Goal: Communication & Community: Answer question/provide support

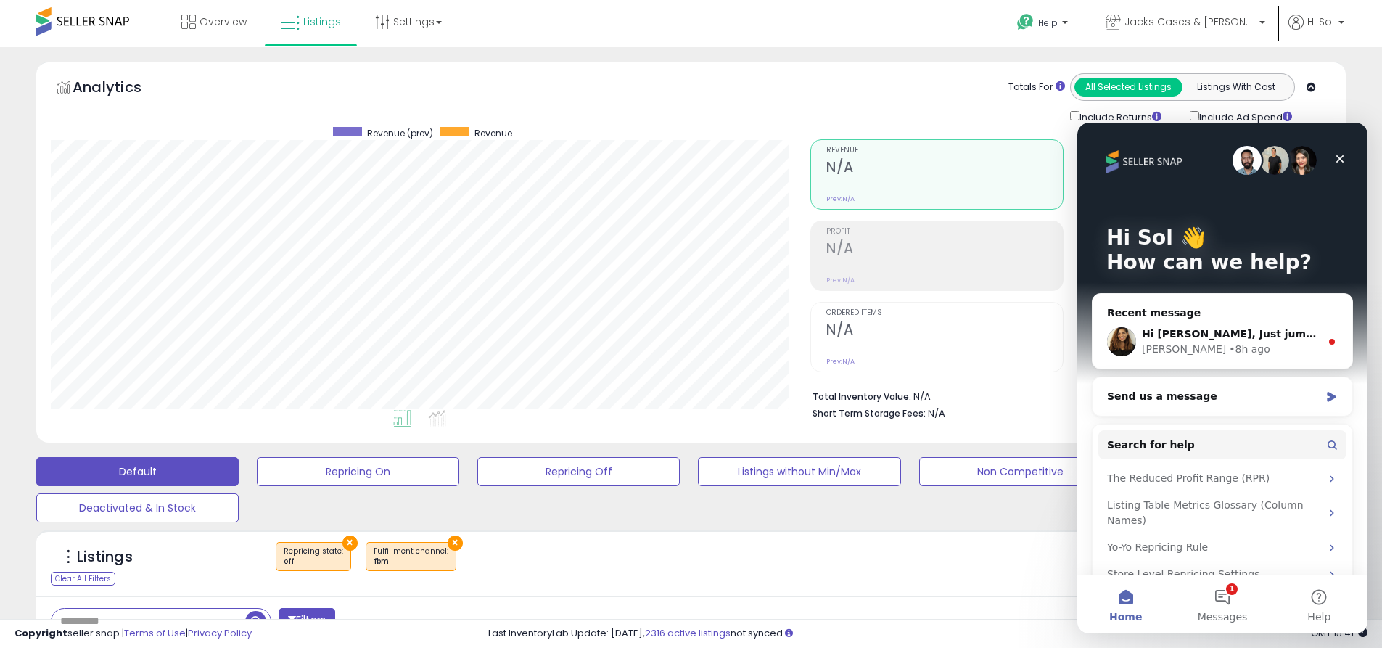
scroll to position [297, 760]
click at [387, 15] on icon at bounding box center [382, 22] width 15 height 15
click at [415, 70] on link "Store settings" at bounding box center [410, 74] width 65 height 14
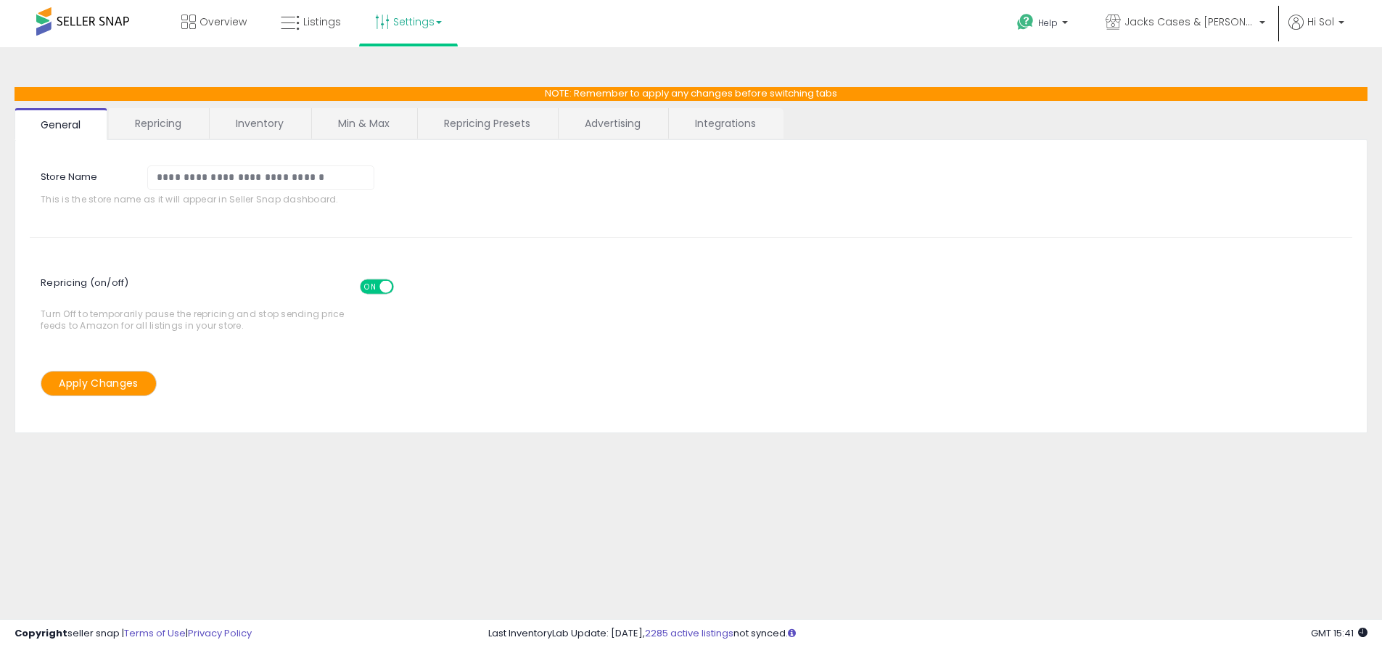
click at [725, 124] on link "Integrations" at bounding box center [725, 123] width 113 height 30
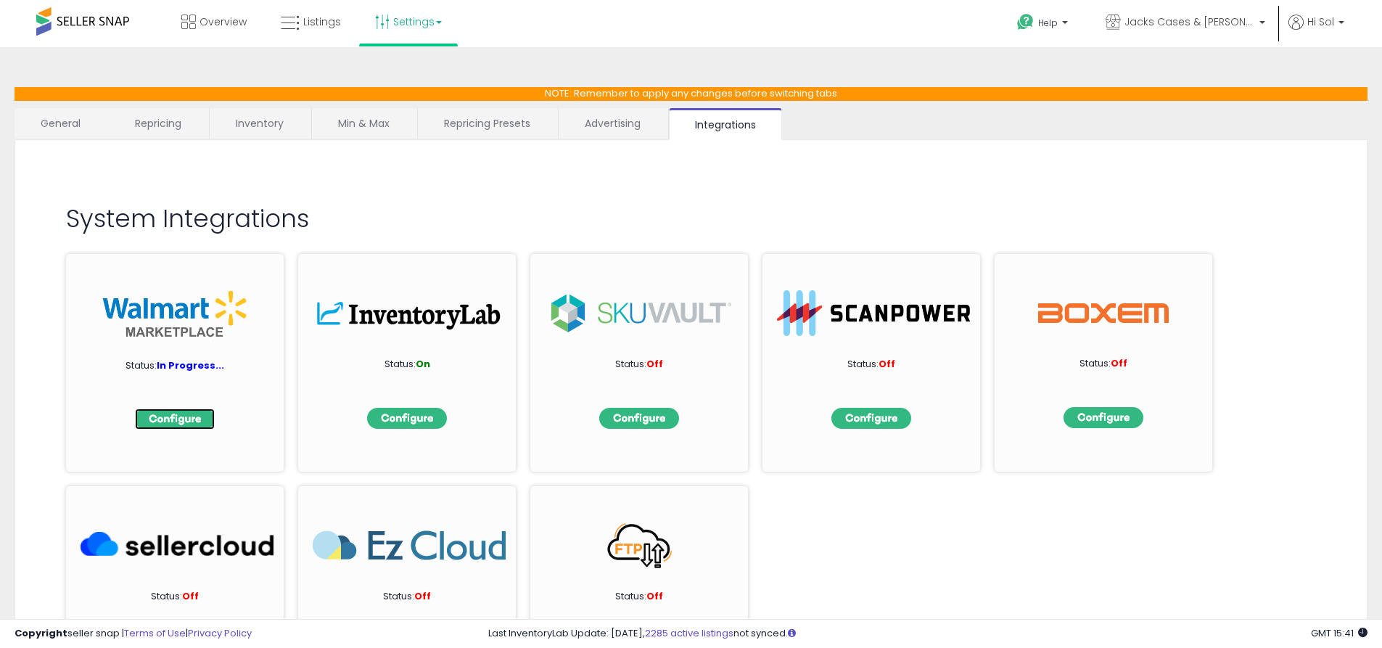
click at [165, 419] on img at bounding box center [175, 418] width 80 height 21
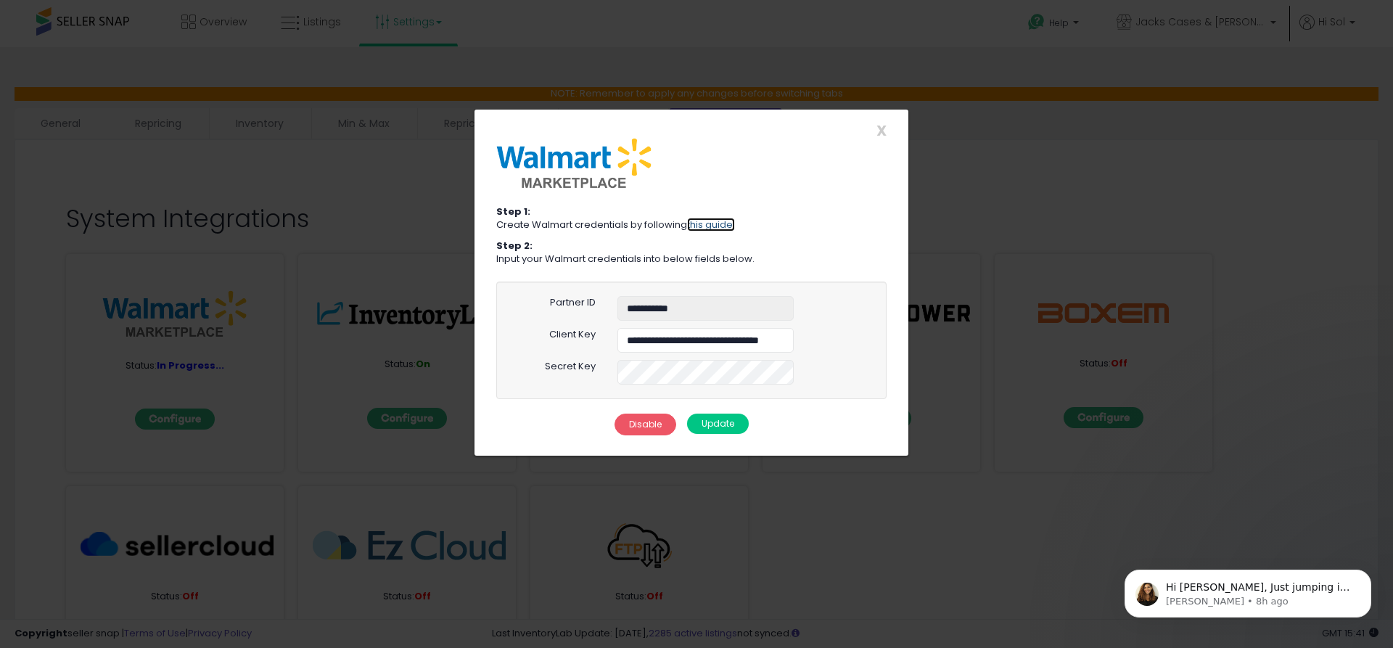
click at [723, 226] on link "this guide." at bounding box center [711, 225] width 48 height 14
click at [636, 423] on button "Disable" at bounding box center [645, 425] width 62 height 22
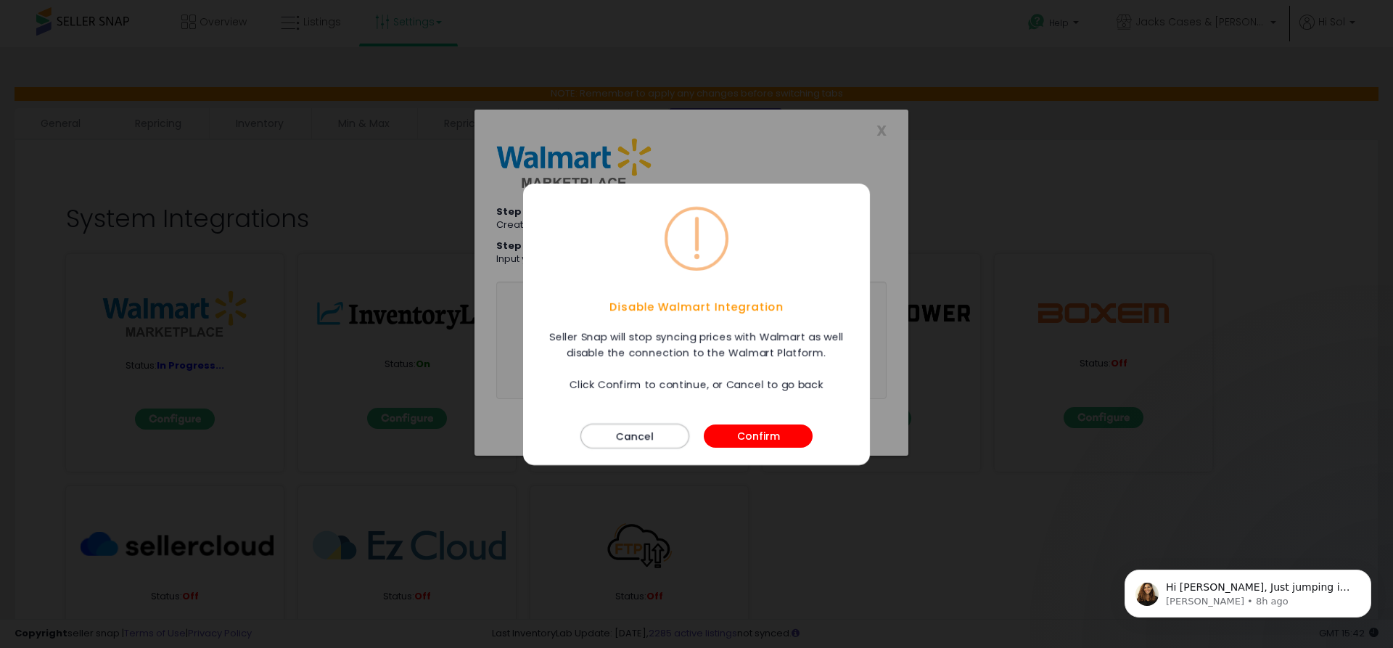
click at [635, 433] on button "Cancel" at bounding box center [634, 435] width 109 height 25
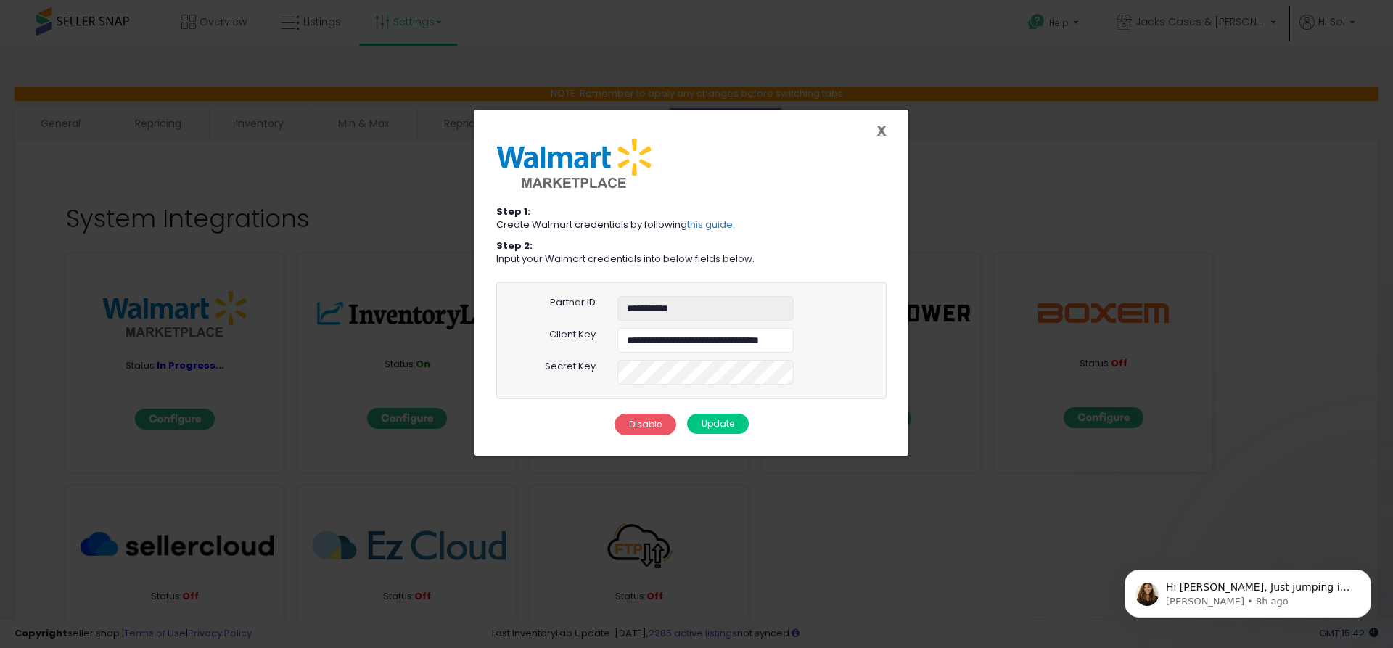
click at [881, 131] on span "X" at bounding box center [881, 130] width 10 height 20
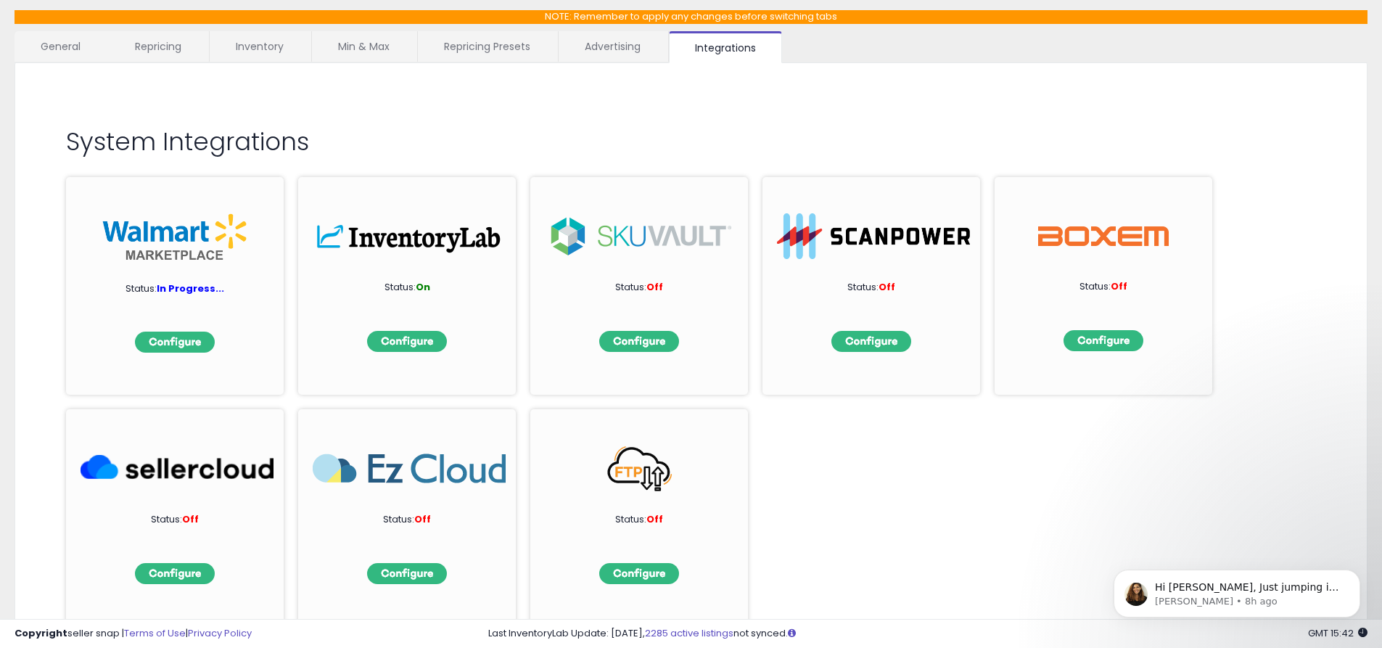
scroll to position [144, 0]
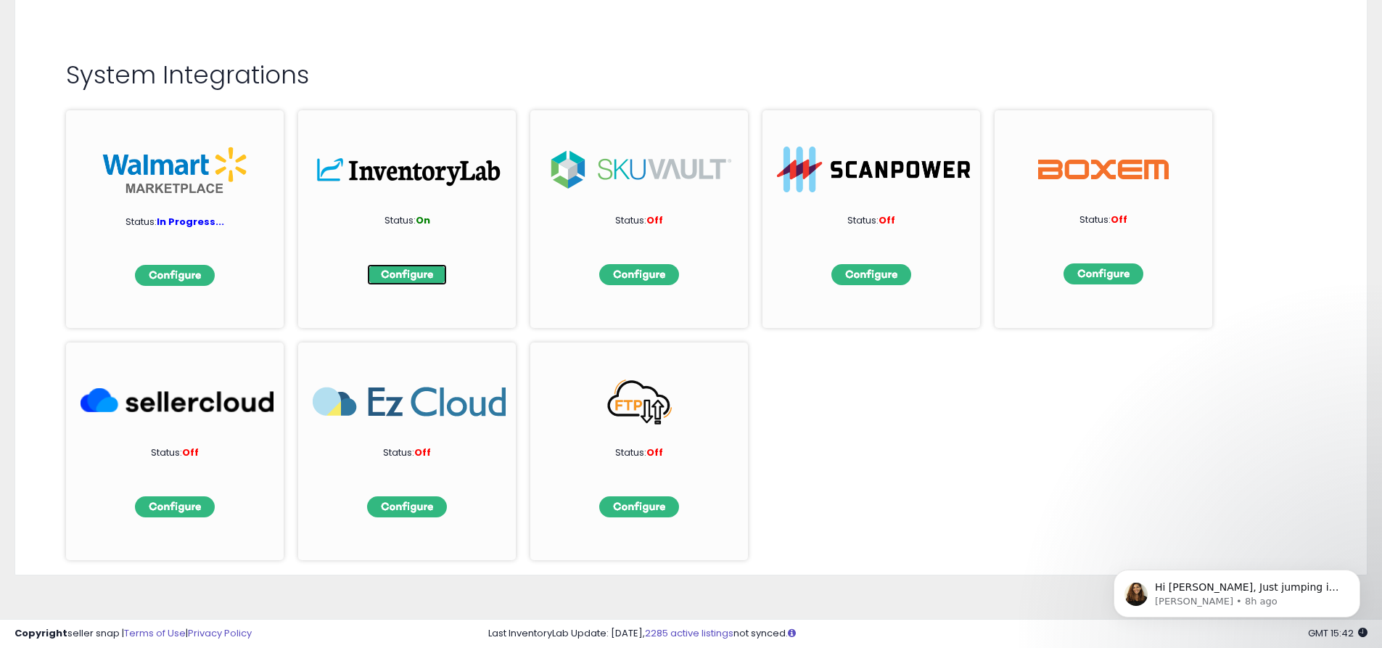
click at [410, 279] on img at bounding box center [407, 274] width 80 height 21
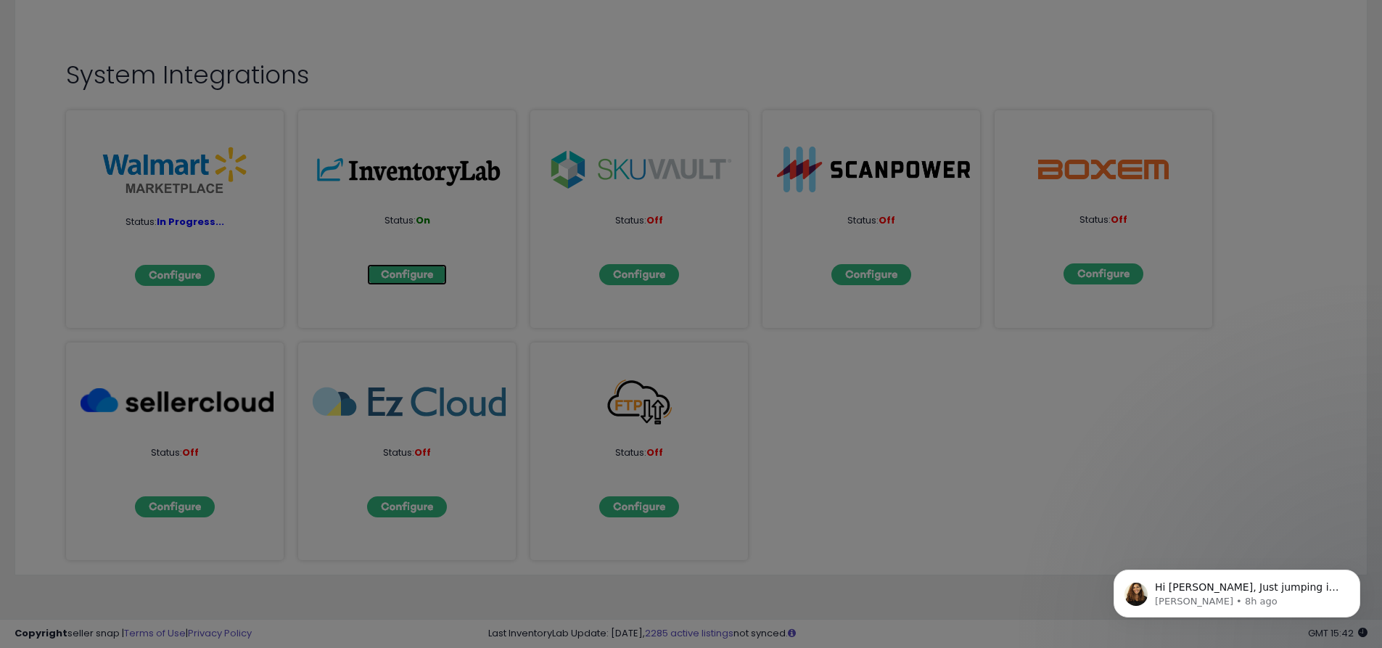
scroll to position [0, 0]
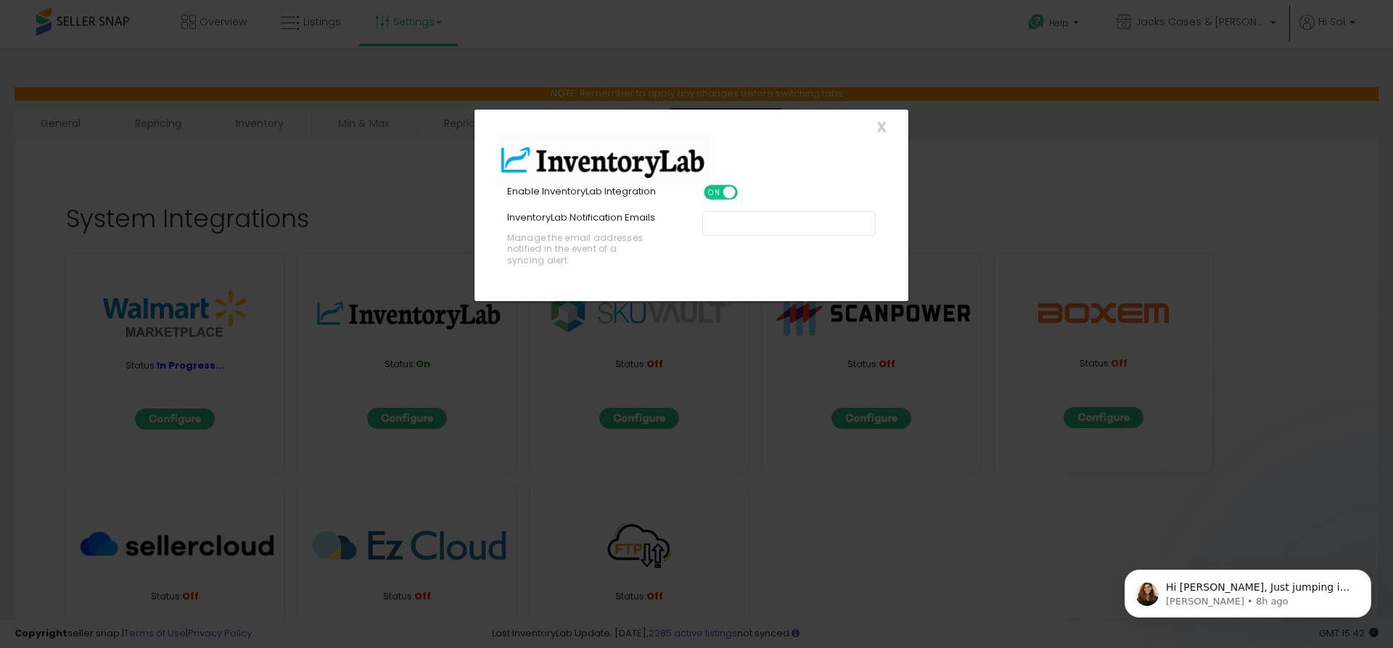
click at [712, 195] on span "ON" at bounding box center [714, 192] width 18 height 12
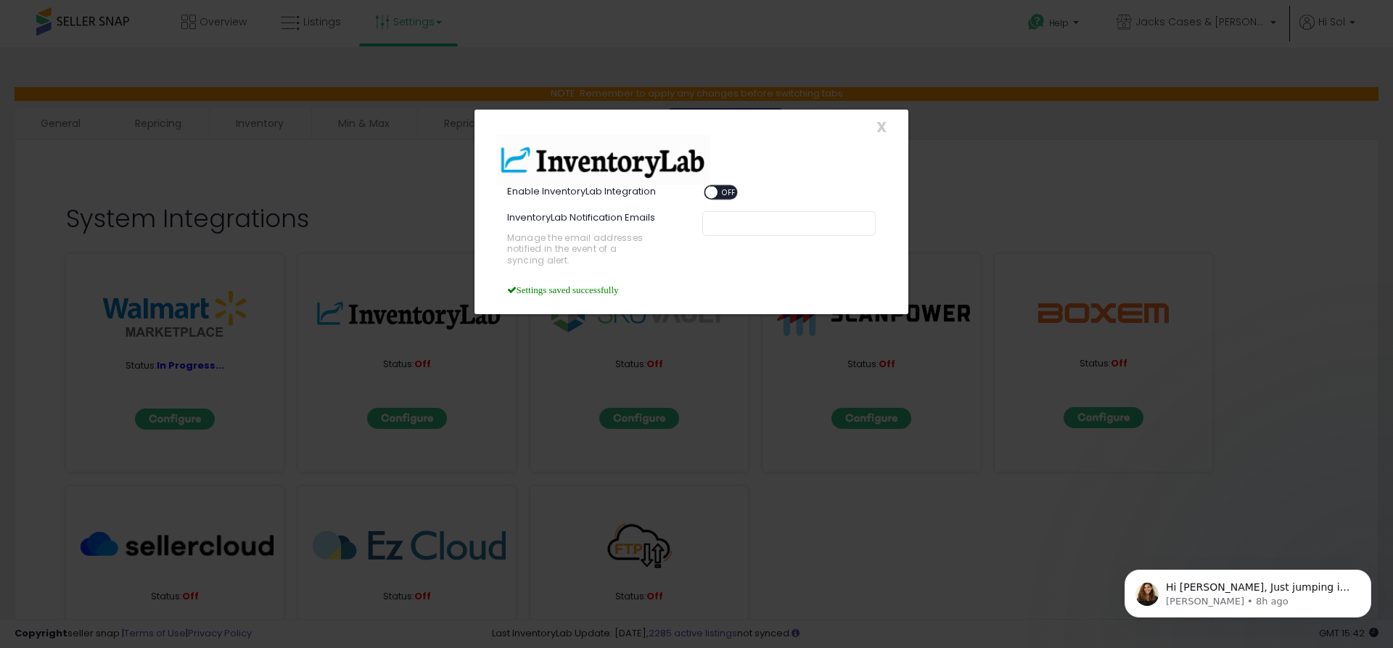
click at [888, 123] on div "X Close" at bounding box center [691, 126] width 412 height 15
click at [876, 126] on span "X" at bounding box center [881, 127] width 10 height 20
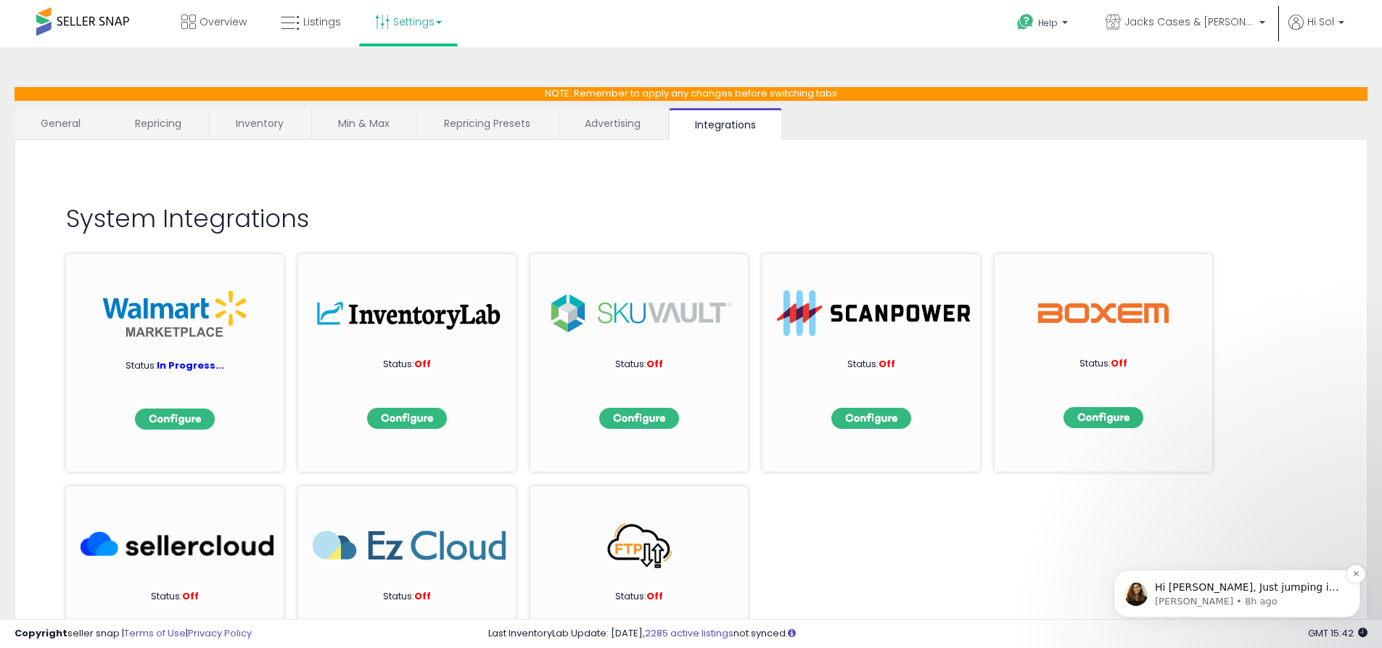
click at [1269, 585] on p "Hi [PERSON_NAME], Just jumping in here for [PERSON_NAME]. All you want to do is…" at bounding box center [1248, 587] width 187 height 15
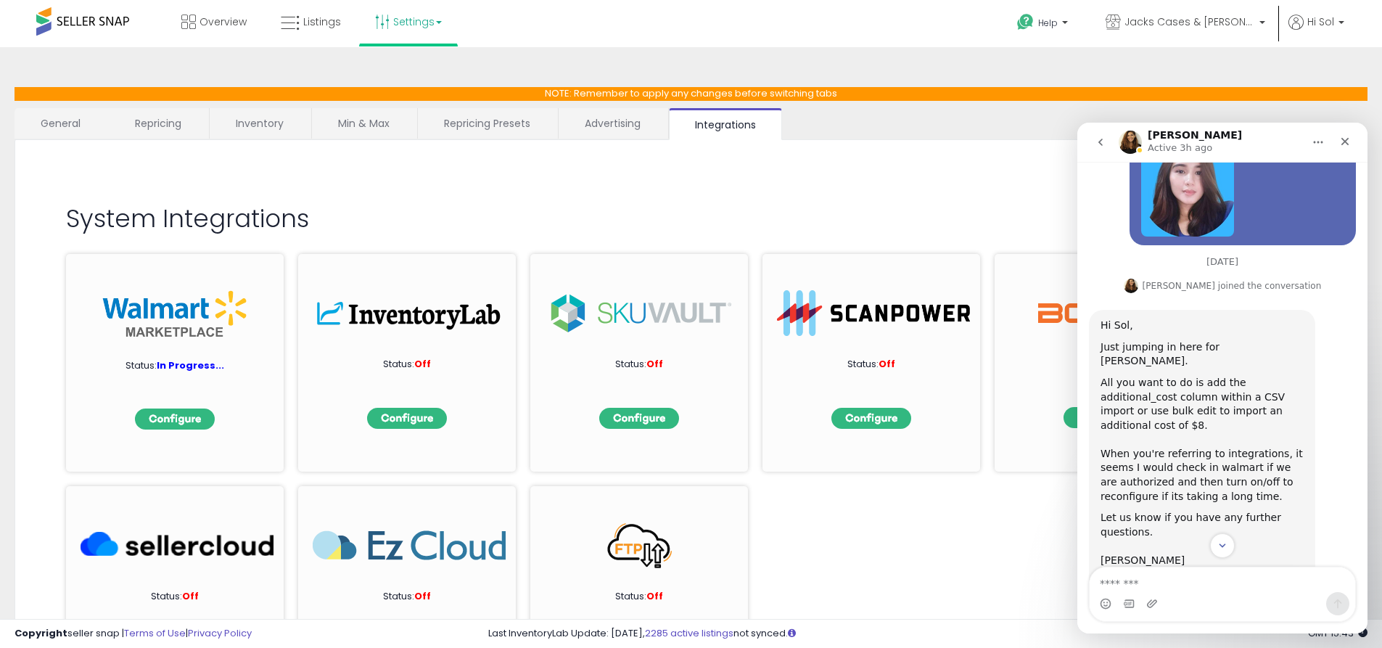
scroll to position [1554, 0]
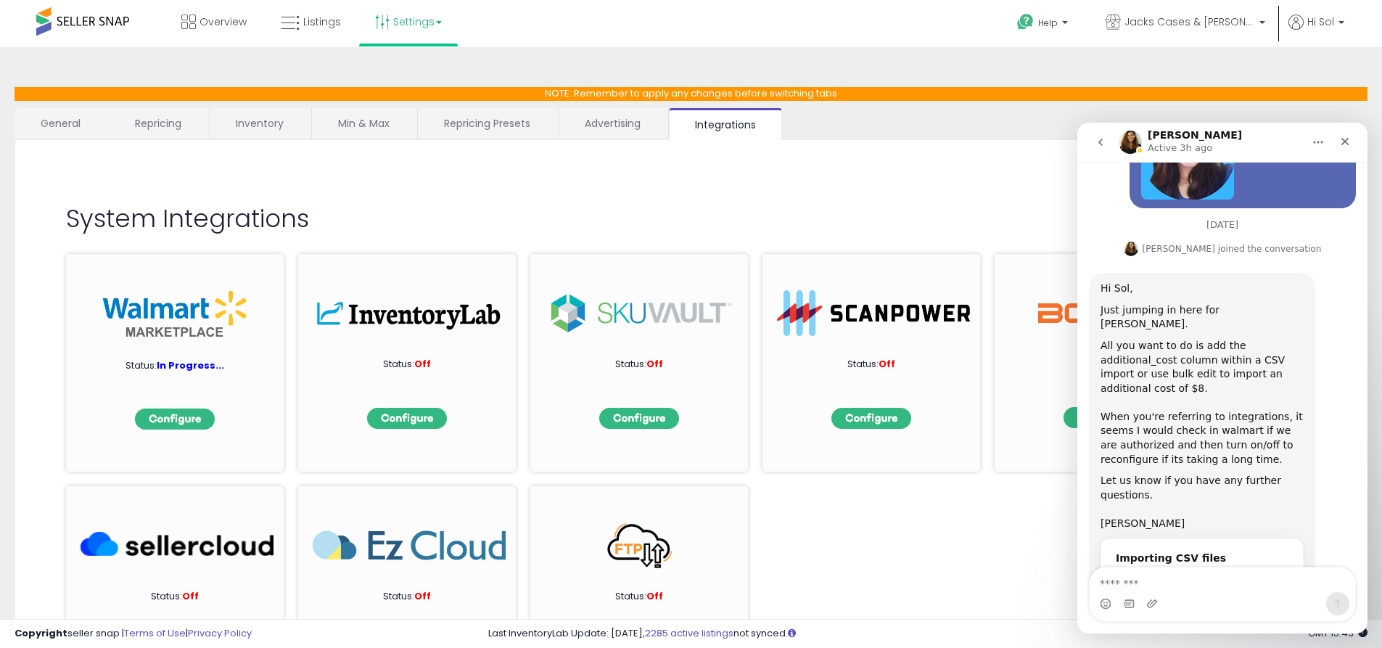
click at [1135, 575] on textarea "Message…" at bounding box center [1223, 579] width 266 height 25
click at [1164, 585] on textarea "Message…" at bounding box center [1223, 579] width 266 height 25
type textarea "*"
type textarea "**********"
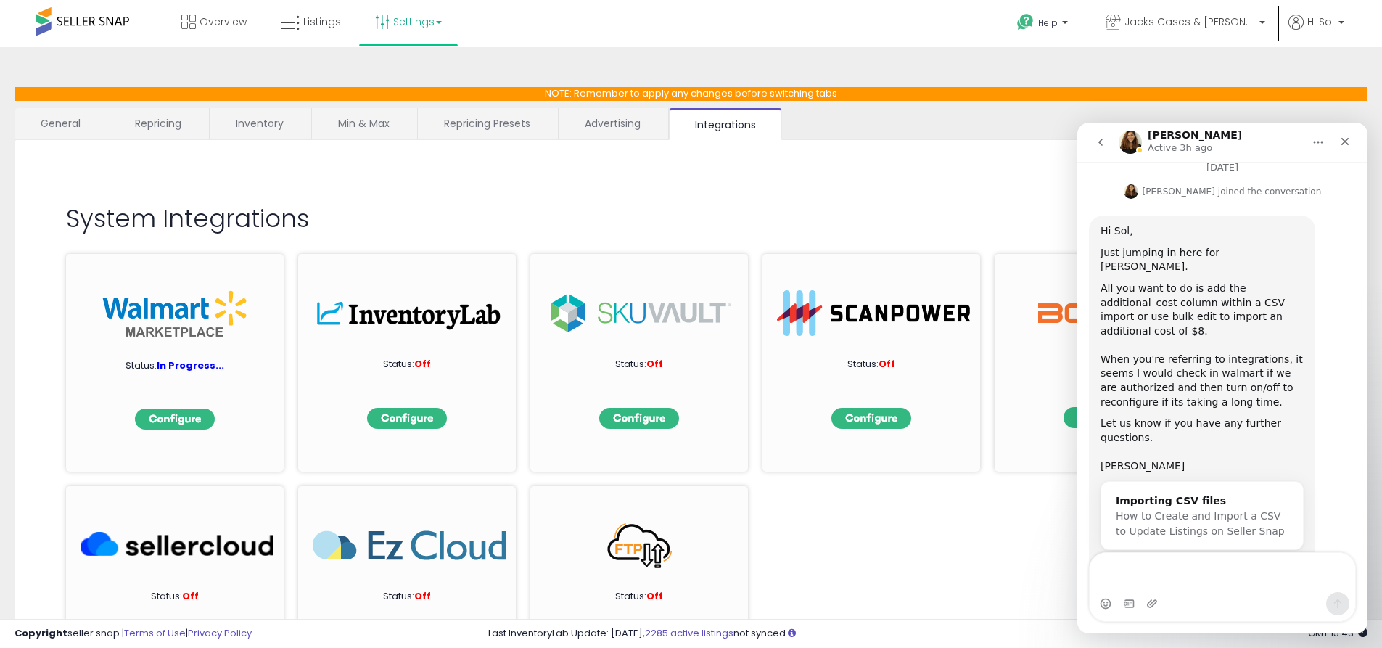
scroll to position [1626, 0]
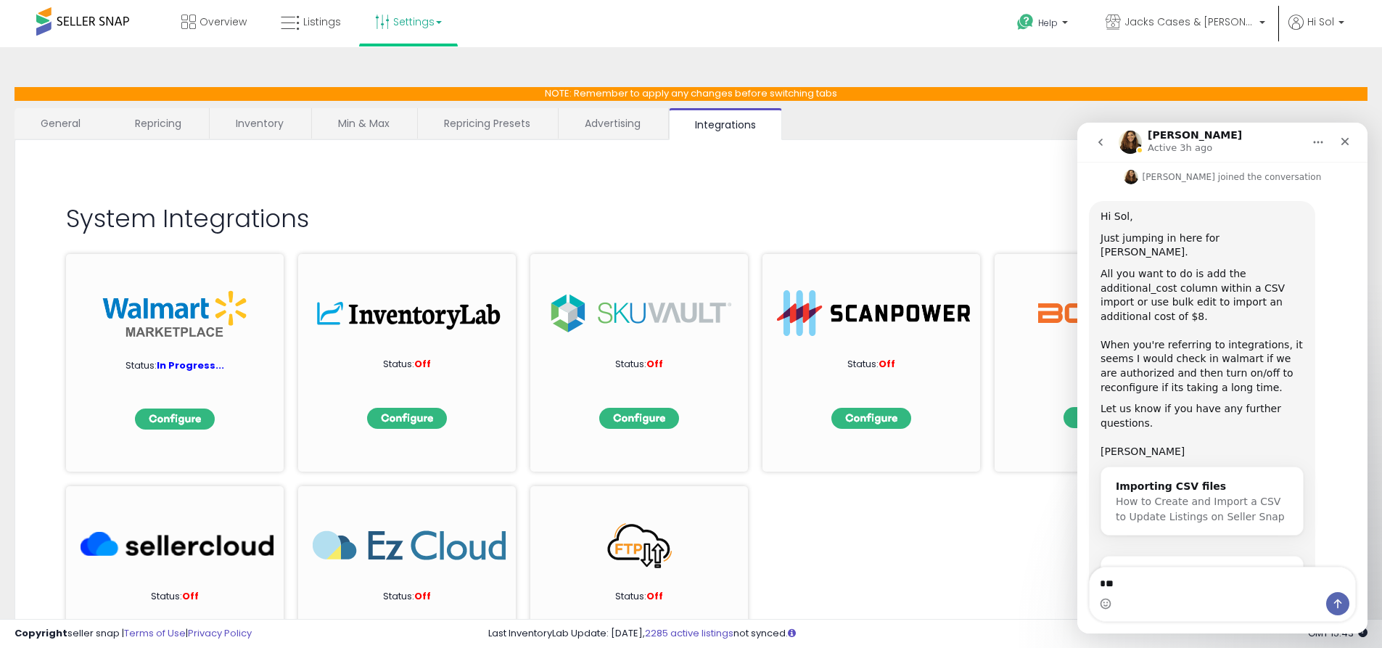
type textarea "*"
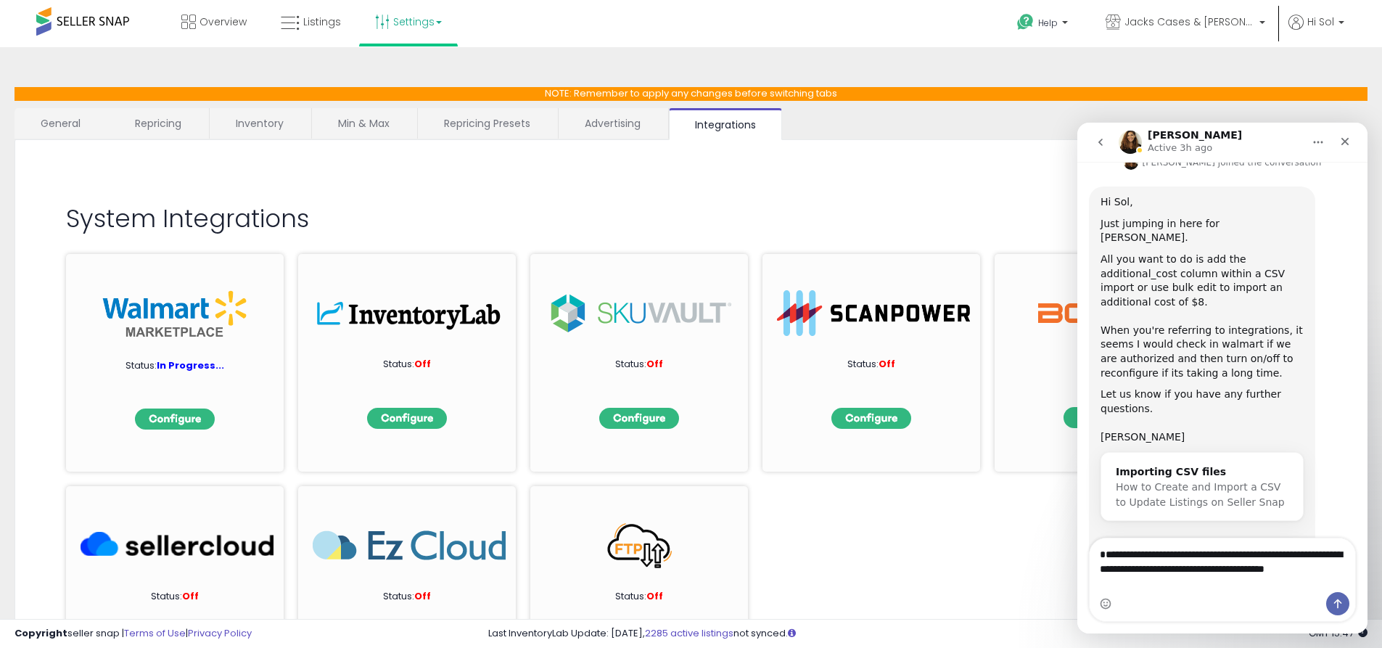
scroll to position [1655, 0]
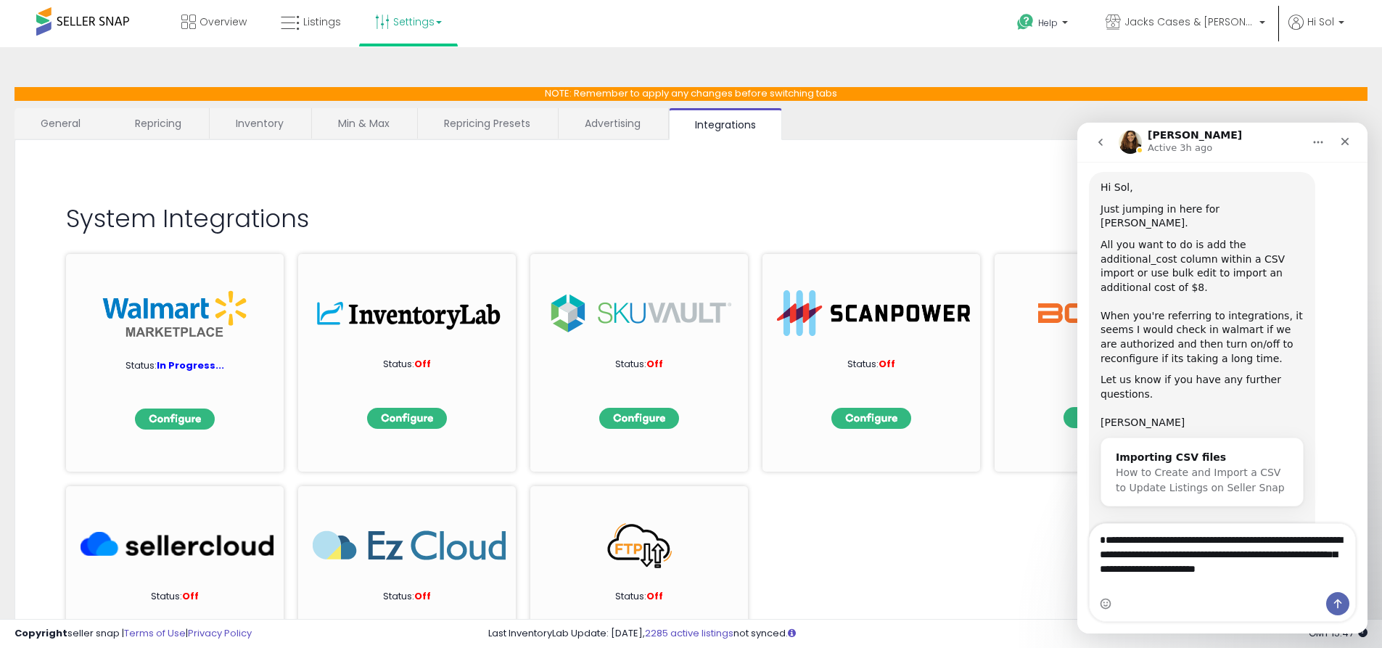
click at [1293, 583] on textarea "**********" at bounding box center [1223, 558] width 266 height 68
type textarea "**********"
click at [1338, 600] on icon "Send a message…" at bounding box center [1338, 603] width 8 height 9
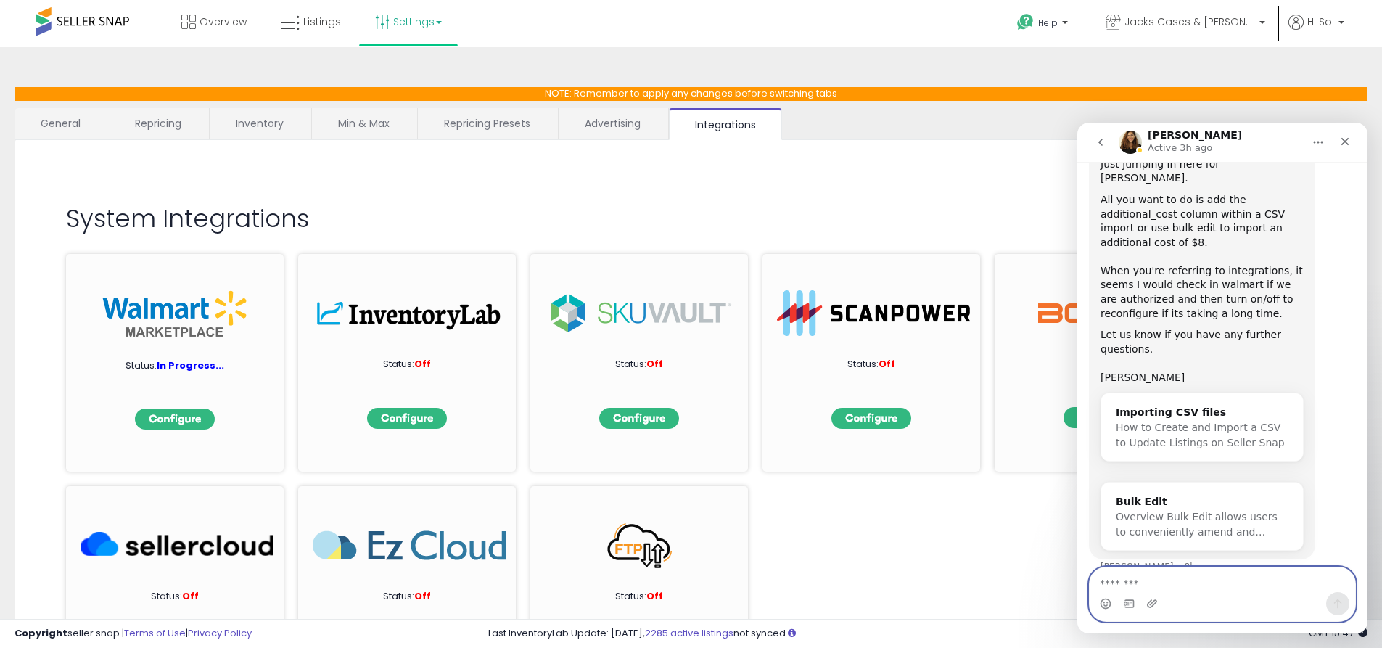
scroll to position [1701, 0]
click at [176, 419] on img at bounding box center [175, 418] width 80 height 21
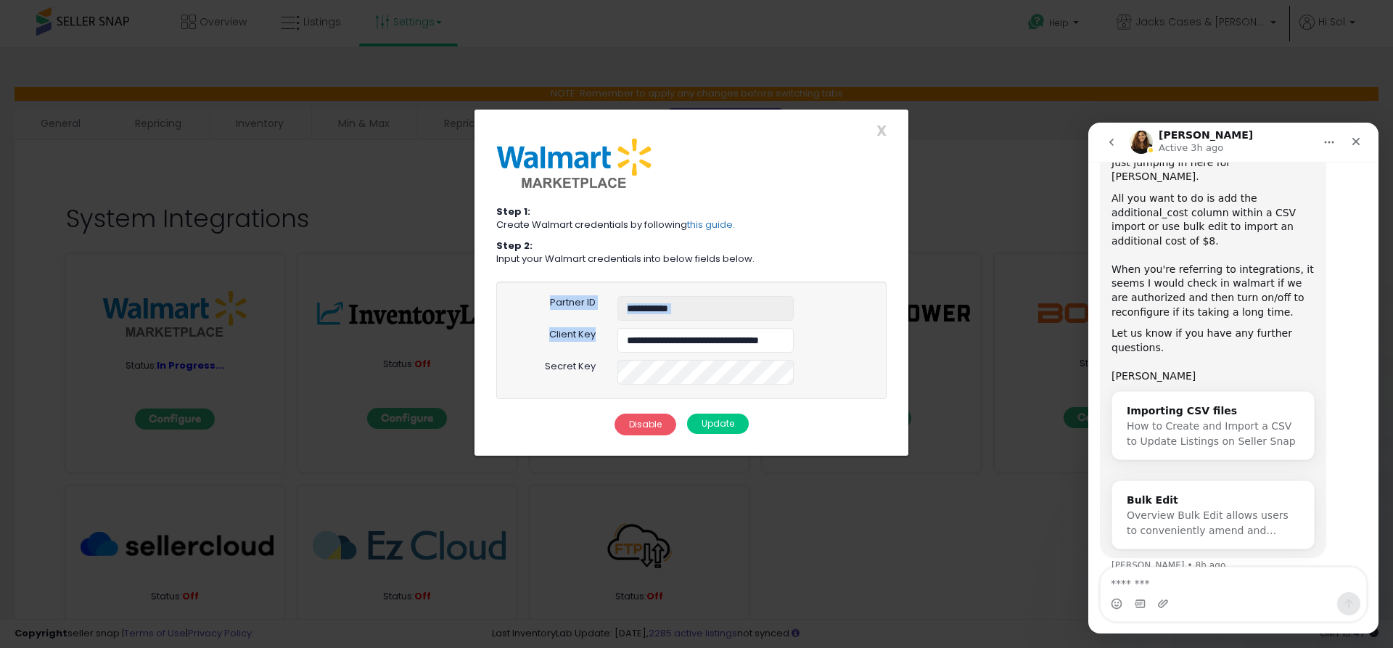
drag, startPoint x: 552, startPoint y: 300, endPoint x: 628, endPoint y: 337, distance: 84.7
click at [628, 337] on div "**********" at bounding box center [691, 340] width 390 height 118
click at [557, 308] on label "Partner ID" at bounding box center [573, 303] width 46 height 14
drag, startPoint x: 544, startPoint y: 299, endPoint x: 814, endPoint y: 331, distance: 271.8
click at [794, 348] on div "**********" at bounding box center [691, 340] width 390 height 118
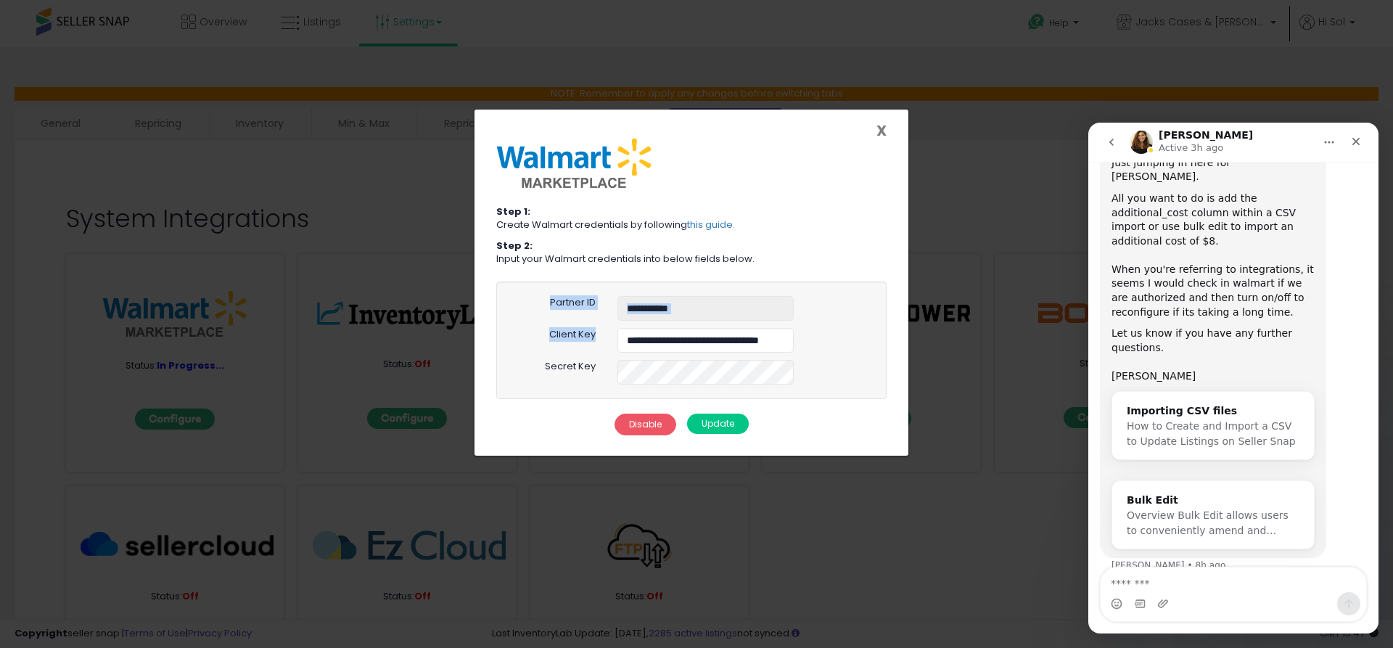
click at [881, 131] on span "X" at bounding box center [881, 130] width 10 height 20
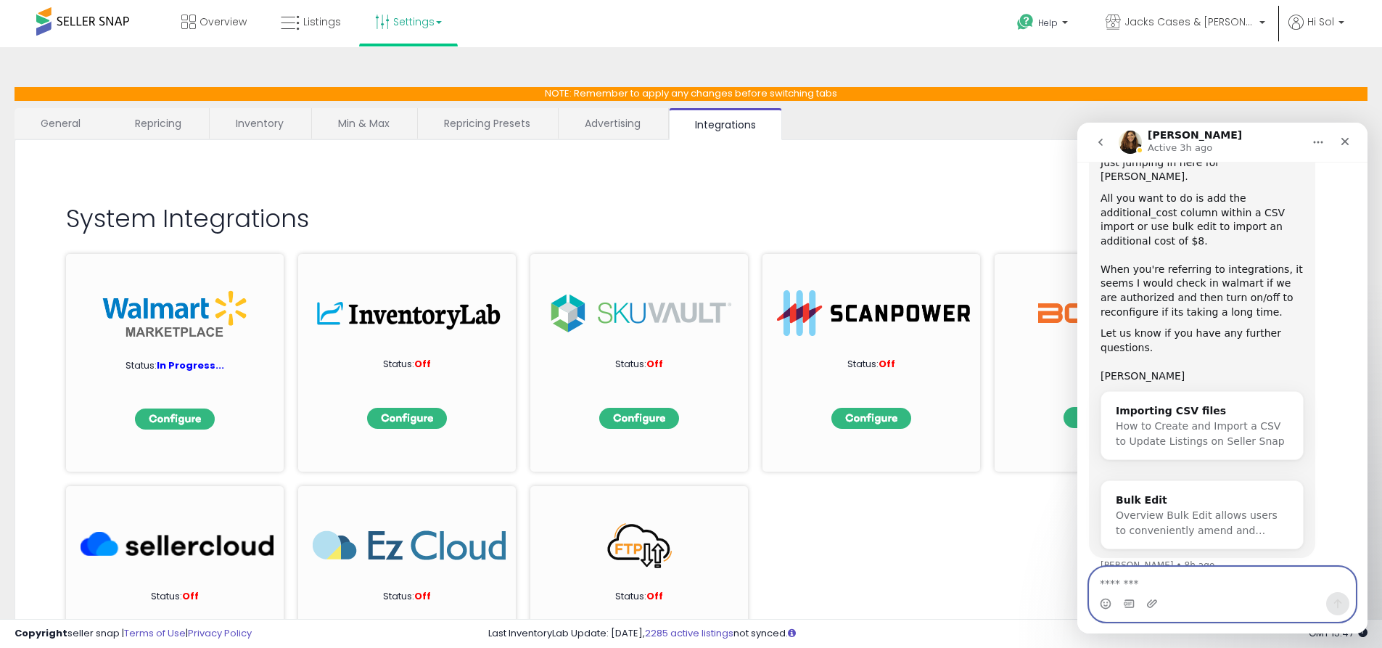
click at [1151, 585] on textarea "Message…" at bounding box center [1223, 579] width 266 height 25
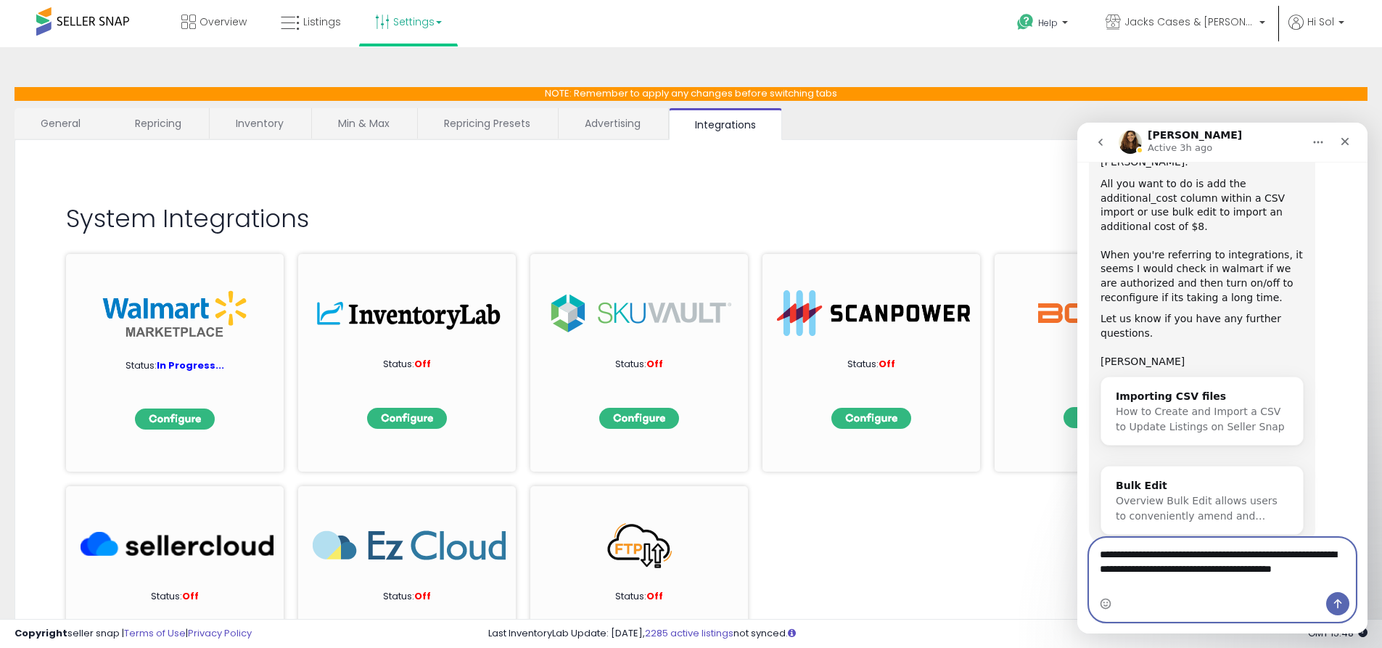
scroll to position [1730, 0]
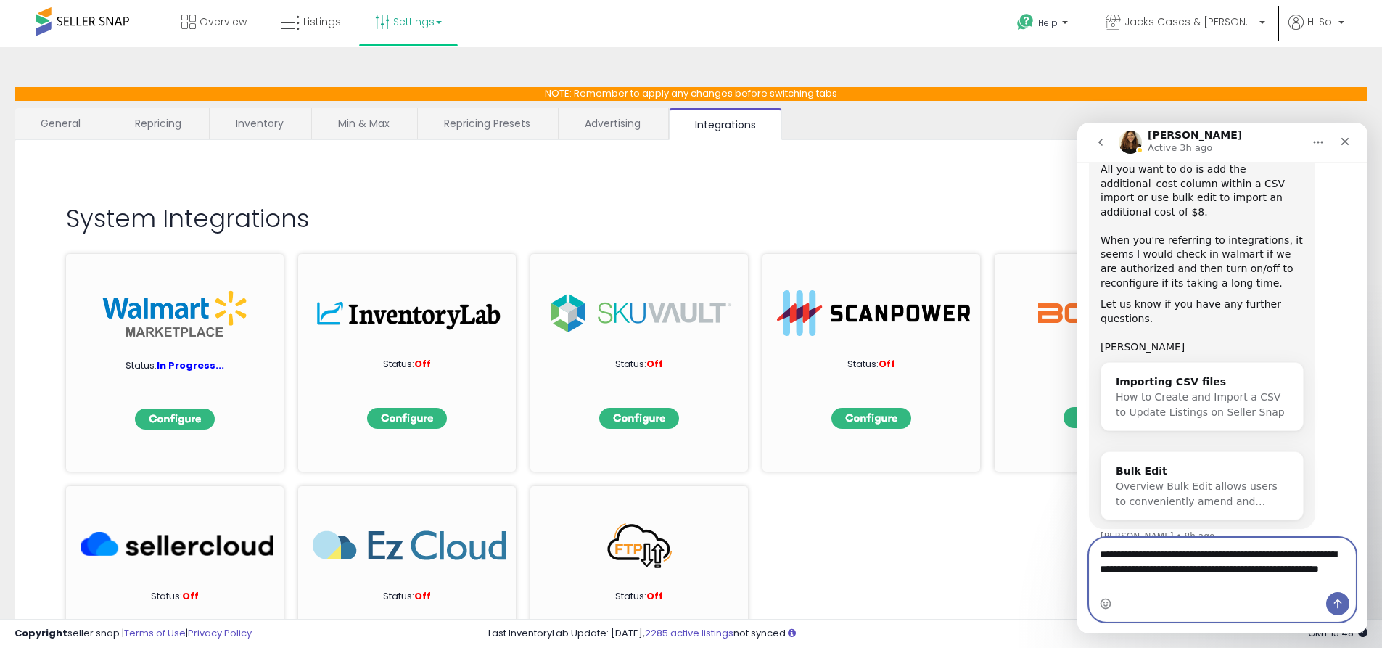
paste textarea "**********"
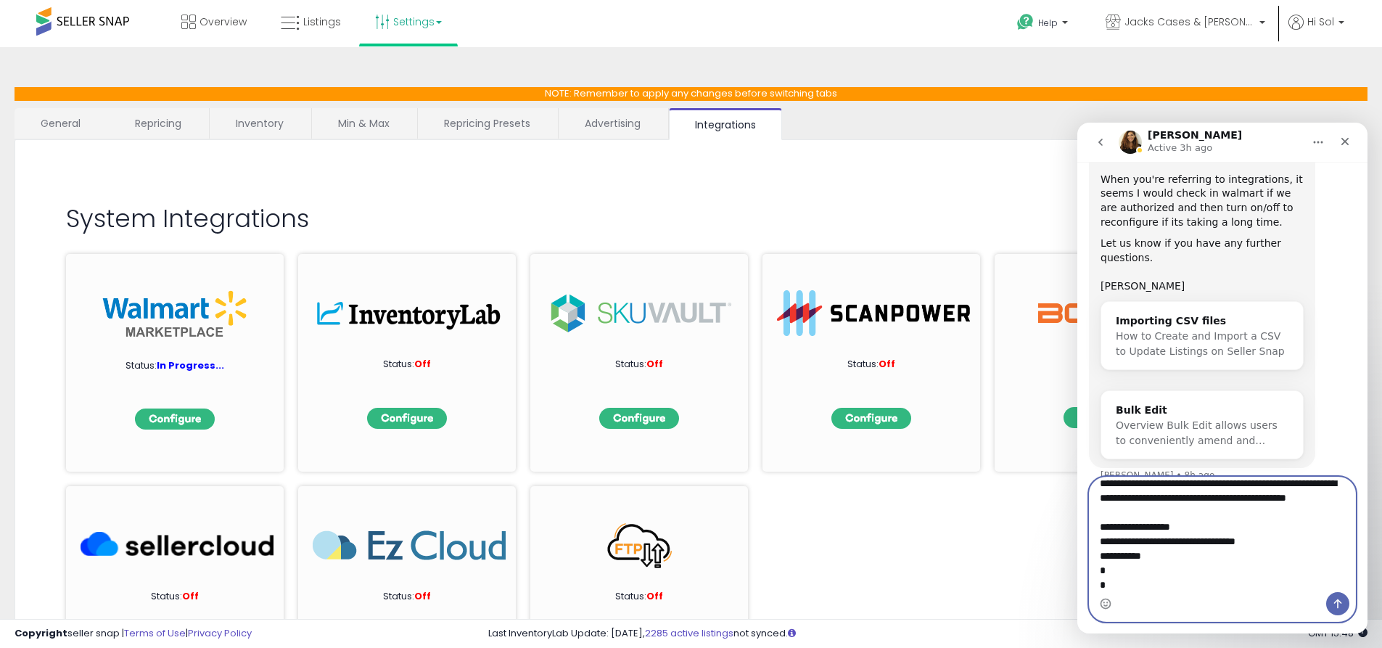
scroll to position [0, 0]
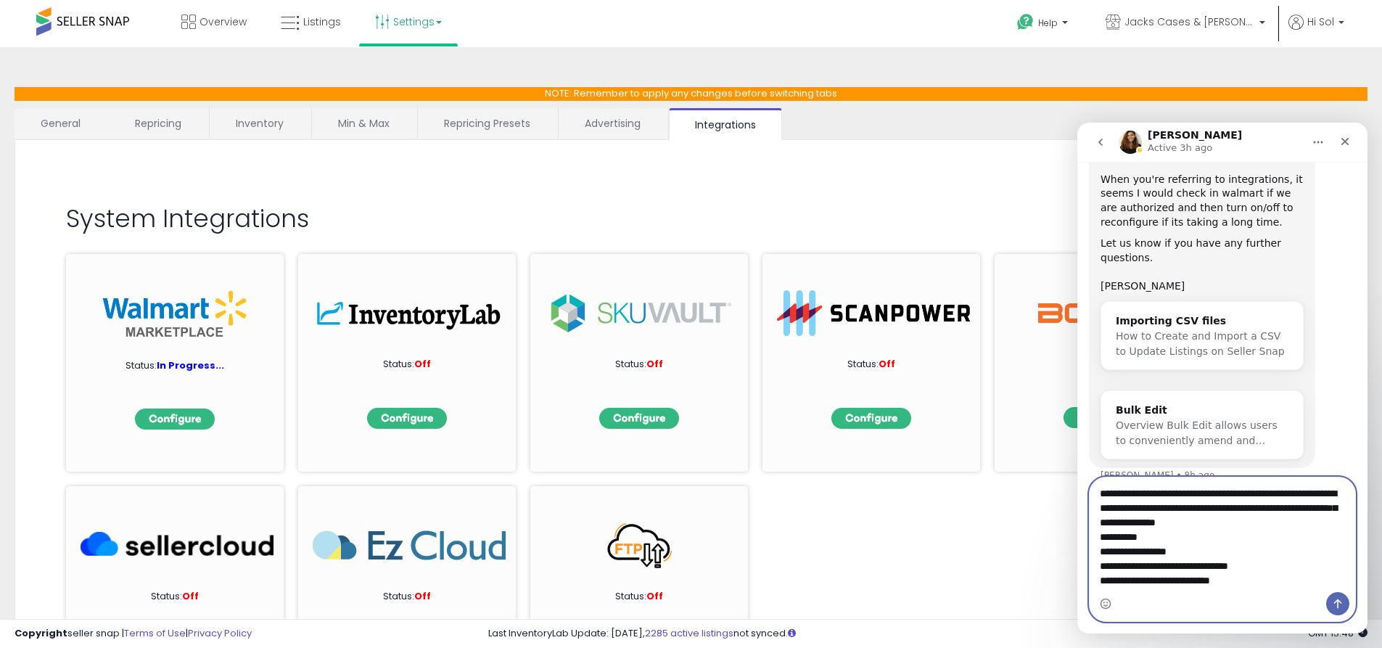
drag, startPoint x: 1144, startPoint y: 580, endPoint x: 1093, endPoint y: 546, distance: 61.6
click at [1097, 543] on textarea "Message…" at bounding box center [1223, 534] width 266 height 115
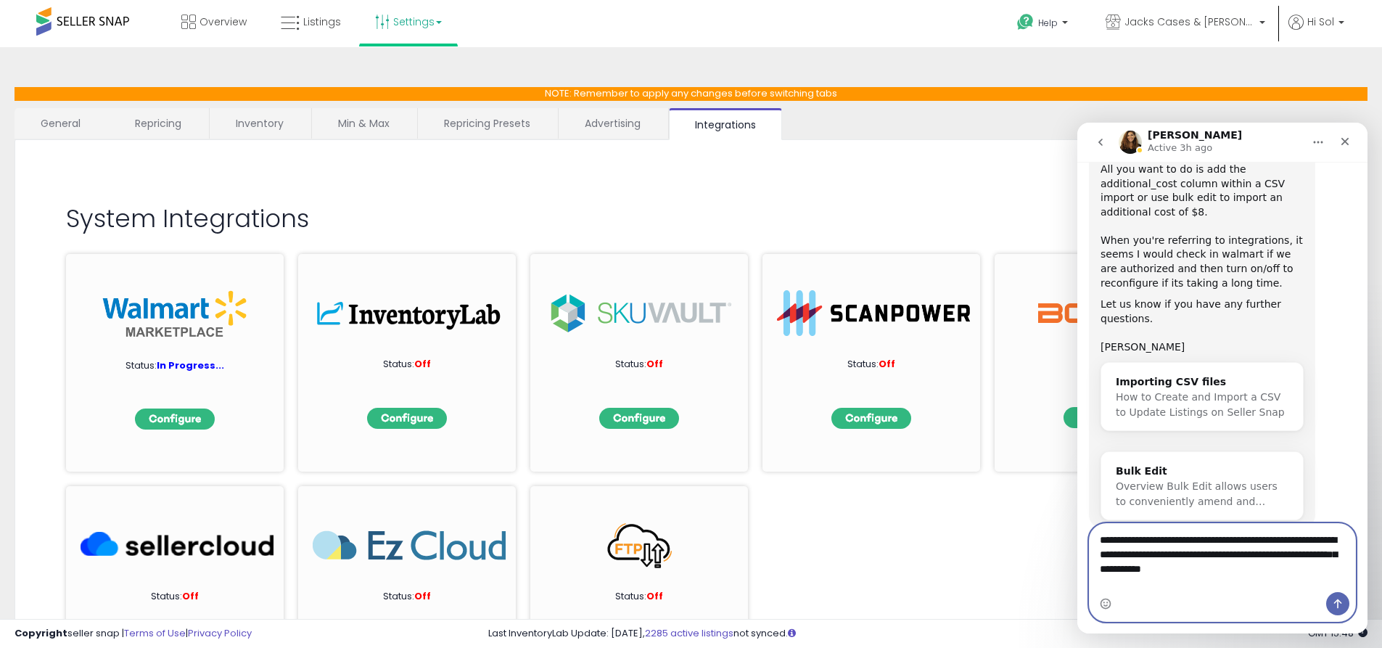
drag, startPoint x: 1241, startPoint y: 580, endPoint x: 1169, endPoint y: 584, distance: 71.2
click at [1169, 577] on textarea "**********" at bounding box center [1223, 551] width 266 height 54
type textarea "**********"
click at [1336, 601] on icon "Send a message…" at bounding box center [1338, 603] width 8 height 9
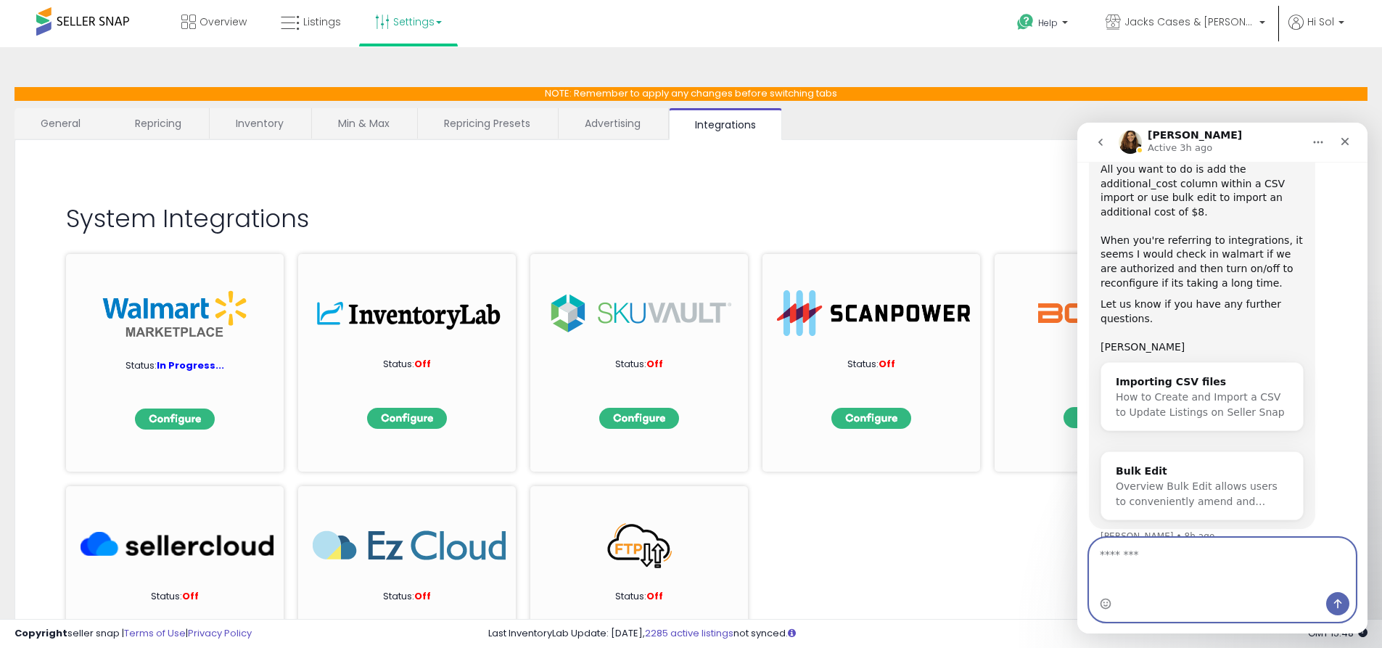
scroll to position [1762, 0]
